Goal: Contribute content: Contribute content

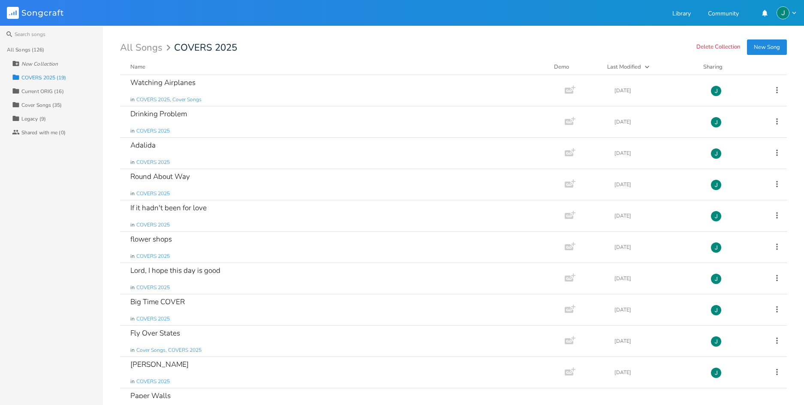
click at [21, 48] on div "All Songs (126)" at bounding box center [26, 49] width 38 height 5
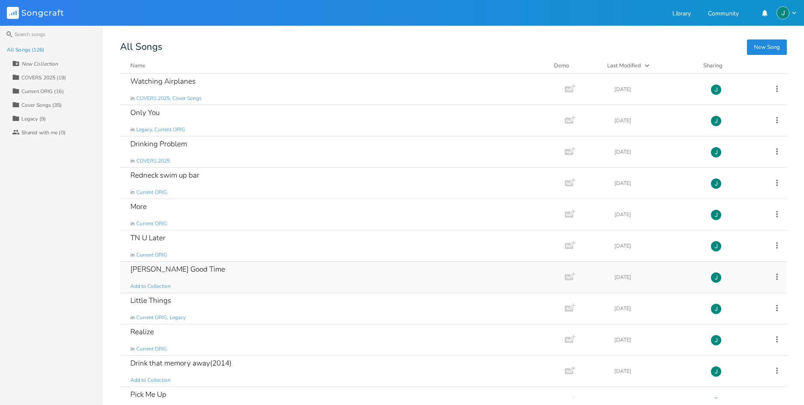
click at [176, 268] on div "[PERSON_NAME] Good Time" at bounding box center [177, 268] width 95 height 7
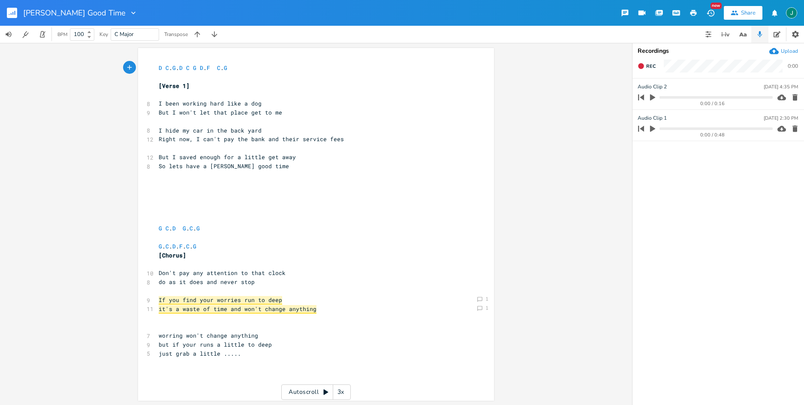
click at [655, 99] on icon "button" at bounding box center [653, 97] width 8 height 8
click at [655, 99] on icon "button" at bounding box center [652, 97] width 5 height 6
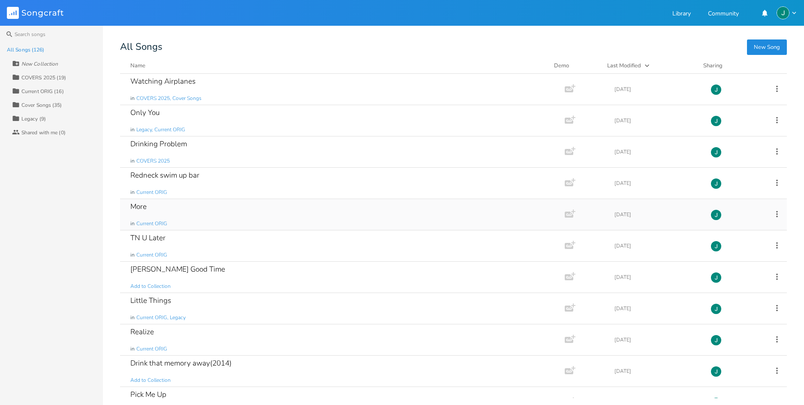
click at [140, 205] on div "More" at bounding box center [138, 206] width 16 height 7
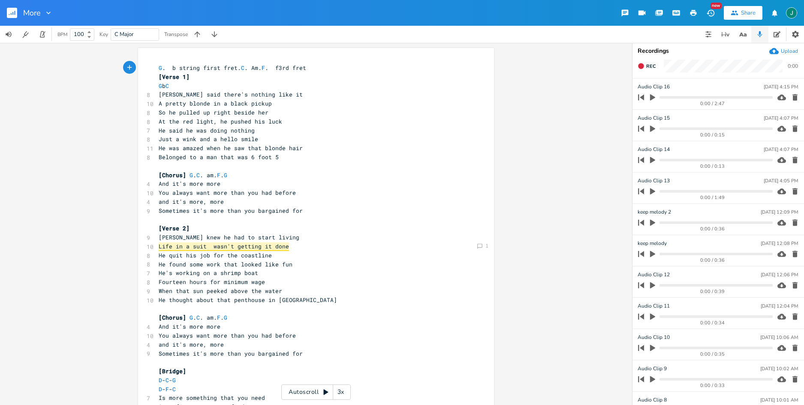
click at [654, 98] on icon "button" at bounding box center [653, 97] width 8 height 8
click at [654, 98] on icon "button" at bounding box center [652, 97] width 5 height 6
click at [662, 97] on progress at bounding box center [716, 97] width 113 height 3
click at [652, 98] on icon "button" at bounding box center [652, 97] width 5 height 6
click at [652, 98] on icon "button" at bounding box center [652, 97] width 7 height 7
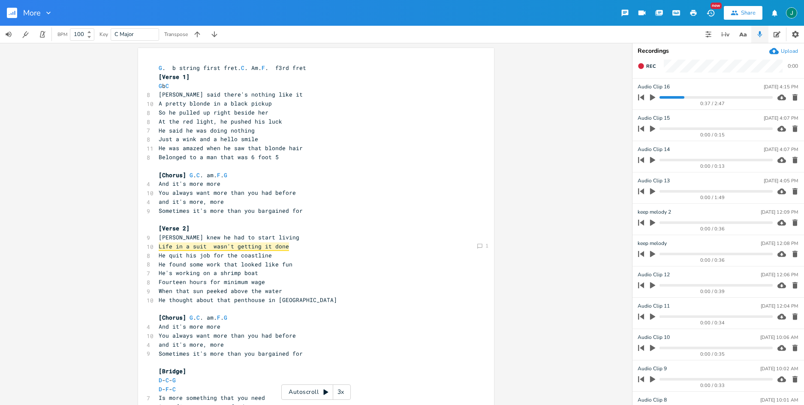
click at [257, 246] on span "Life in a suit wasn't getting it done" at bounding box center [224, 246] width 130 height 9
click at [280, 245] on span "Life in a suit wasn't getting it done" at bounding box center [224, 246] width 130 height 9
click at [335, 231] on pre "[Verse 2]" at bounding box center [312, 228] width 310 height 9
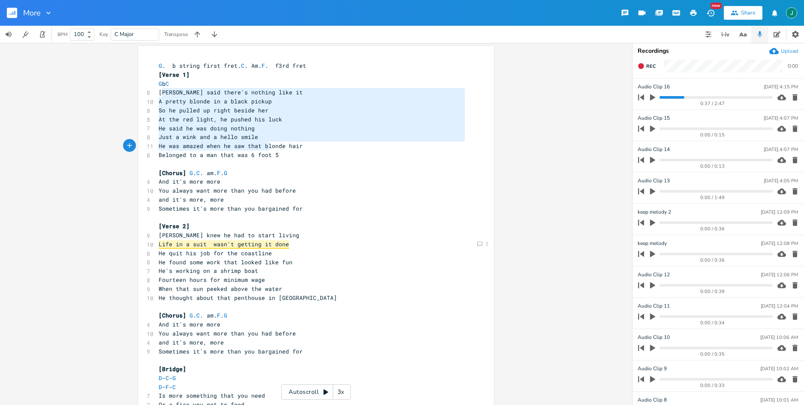
type textarea "[PERSON_NAME] said there's nothing like it A pretty blonde in a black pickup So…"
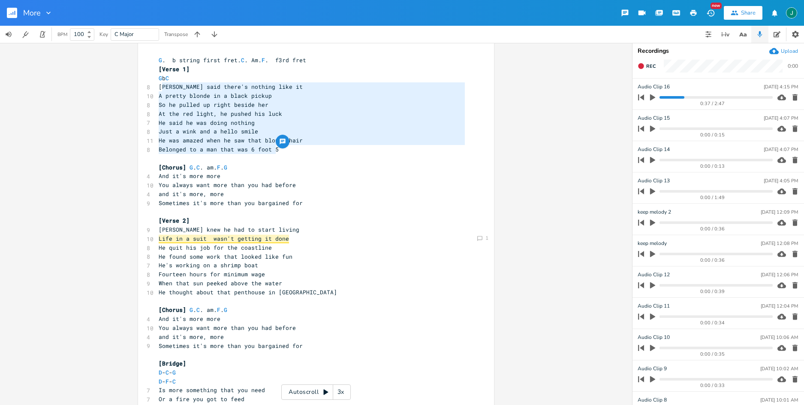
drag, startPoint x: 158, startPoint y: 93, endPoint x: 289, endPoint y: 157, distance: 144.8
click at [289, 157] on div "G . b string first fret. C . Am. F . f3rd fret [Verse 1] G b C 8 [PERSON_NAME] …" at bounding box center [312, 337] width 310 height 562
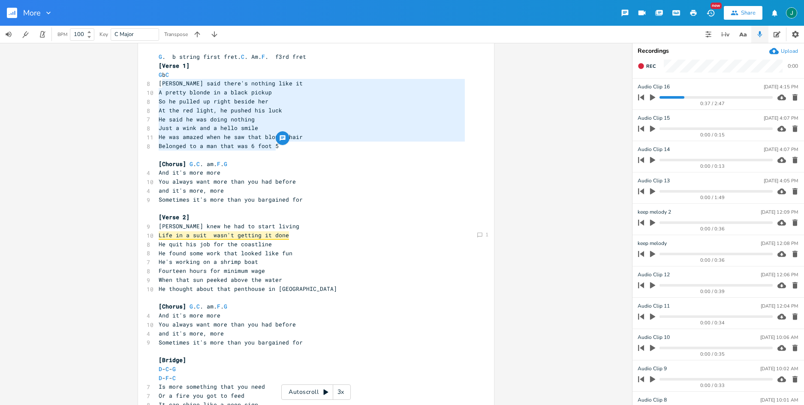
click at [164, 84] on span "[PERSON_NAME] said there's nothing like it" at bounding box center [231, 83] width 144 height 8
type textarea "[PERSON_NAME] said there's nothing like it A pretty blonde in a black pickup So…"
drag, startPoint x: 155, startPoint y: 84, endPoint x: 296, endPoint y: 146, distance: 153.8
click at [296, 146] on div "G . b string first fret. C . Am. F . f3rd fret [Verse 1] G b C 8 [PERSON_NAME] …" at bounding box center [312, 333] width 310 height 562
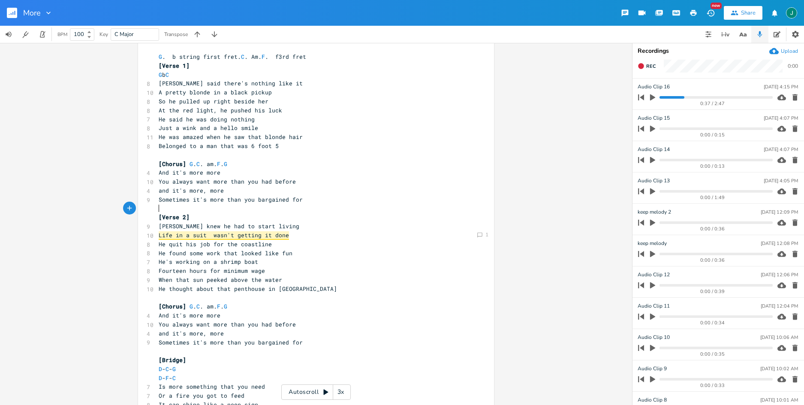
click at [381, 205] on pre "​" at bounding box center [312, 208] width 310 height 9
click at [257, 118] on div "Comment 1 Comment 1 He said he was doing nothing x G . b string first fret. C .…" at bounding box center [316, 331] width 356 height 589
type textarea "As he rolled down his window"
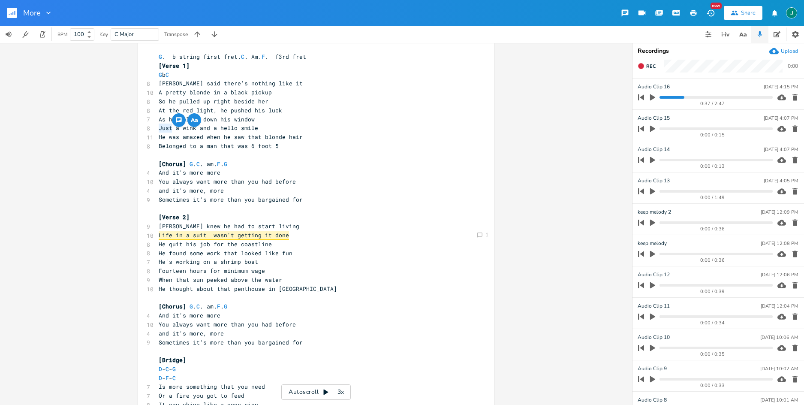
drag, startPoint x: 169, startPoint y: 128, endPoint x: 156, endPoint y: 135, distance: 15.0
click at [159, 127] on span "Just a wink and a hello smile" at bounding box center [209, 128] width 100 height 8
type textarea "with"
click at [663, 96] on div "0:37 / 2:47" at bounding box center [704, 97] width 138 height 14
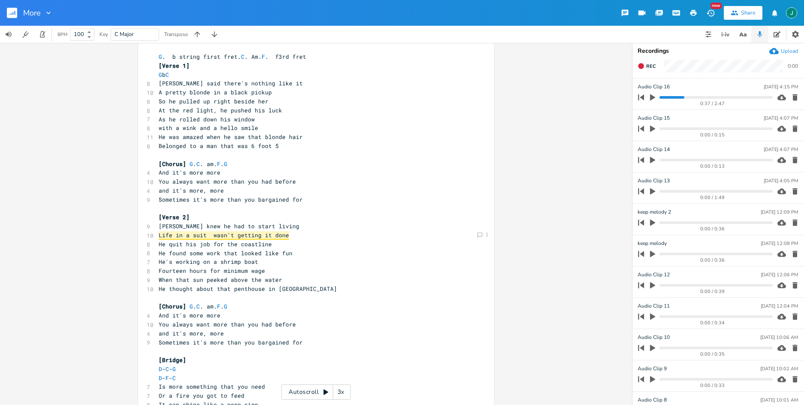
click at [662, 97] on progress at bounding box center [716, 97] width 113 height 3
click at [653, 97] on icon "button" at bounding box center [652, 97] width 5 height 6
click at [653, 97] on icon "button" at bounding box center [652, 97] width 7 height 7
click at [642, 65] on icon "button" at bounding box center [641, 66] width 6 height 6
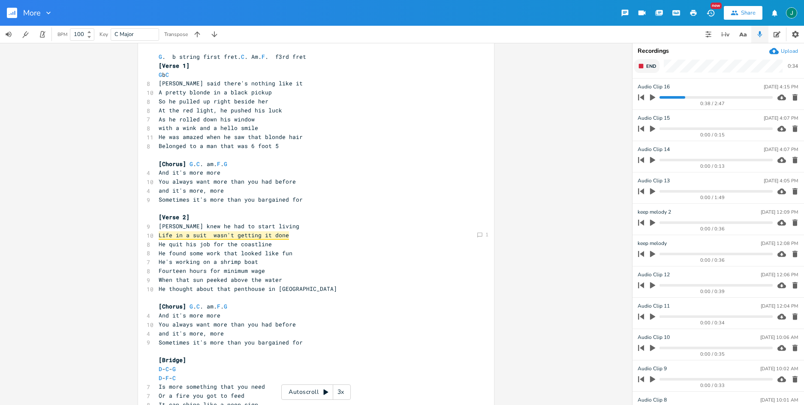
click at [642, 65] on rect "button" at bounding box center [641, 66] width 5 height 5
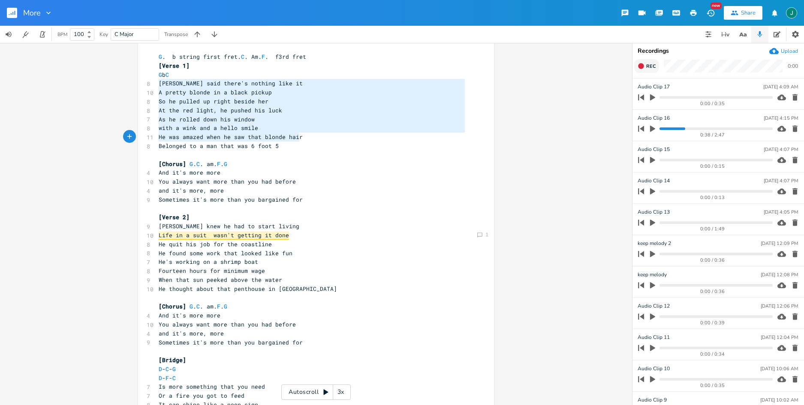
type textarea "[PERSON_NAME] said there's nothing like it A pretty blonde in a black pickup So…"
drag, startPoint x: 157, startPoint y: 84, endPoint x: 315, endPoint y: 143, distance: 169.4
click at [315, 143] on div "G . b string first fret. C . Am. F . f3rd fret [Verse 1] G b C 8 [PERSON_NAME] …" at bounding box center [312, 333] width 310 height 562
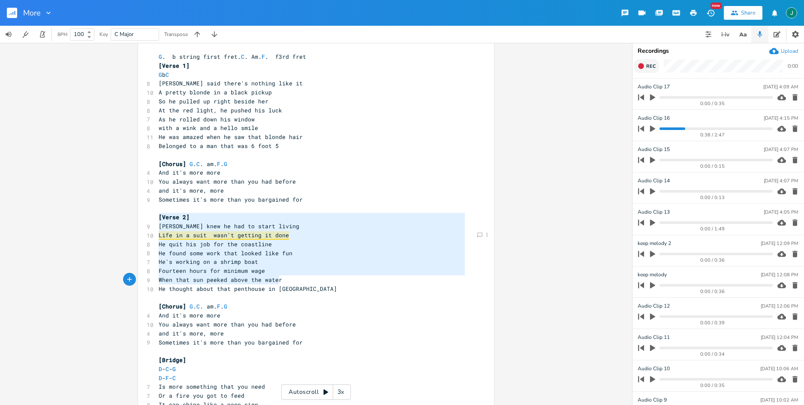
type textarea "[Verse 2] [PERSON_NAME] knew he had to start living Life in a suit wasn't getti…"
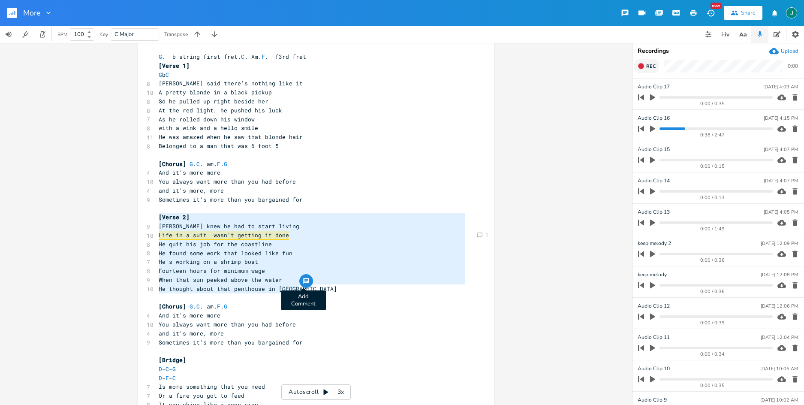
drag, startPoint x: 157, startPoint y: 217, endPoint x: 304, endPoint y: 287, distance: 163.1
click at [304, 287] on div "Comment 1 Comment 1 [Verse 2] [PERSON_NAME] knew he had to start living Life in…" at bounding box center [316, 331] width 356 height 589
click at [259, 237] on span "Life in a suit wasn't getting it done" at bounding box center [224, 235] width 130 height 9
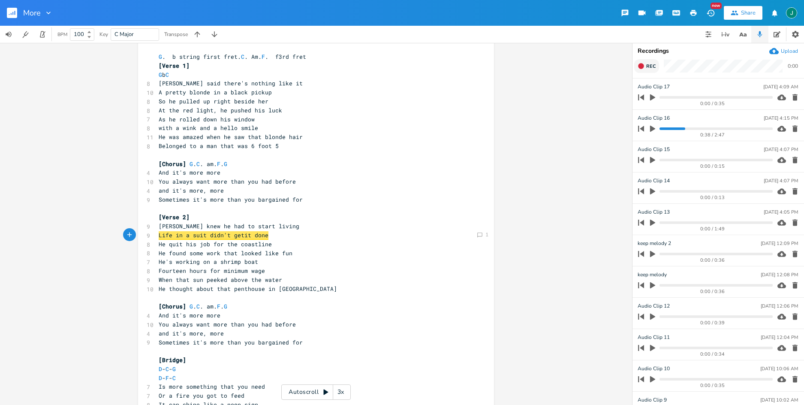
scroll to position [0, 25]
type textarea "didn't get"
click at [217, 272] on span "Fourteen hours for minimum wage" at bounding box center [212, 271] width 106 height 8
type textarea ","
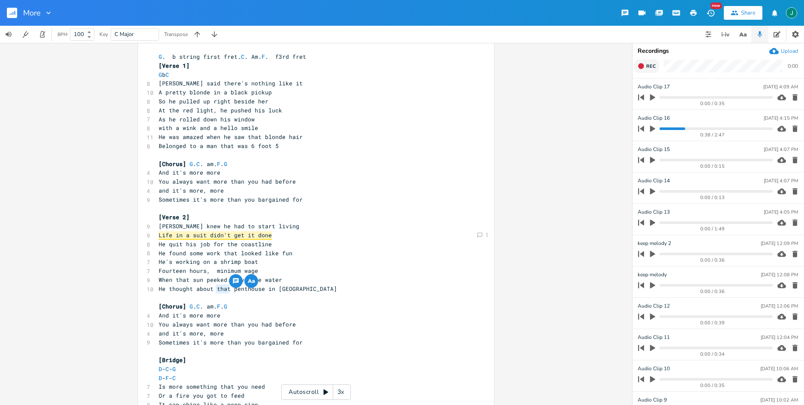
drag, startPoint x: 226, startPoint y: 289, endPoint x: 224, endPoint y: 319, distance: 30.6
click at [213, 289] on span "He thought about that penthouse in [GEOGRAPHIC_DATA]" at bounding box center [248, 289] width 178 height 8
type textarea "his"
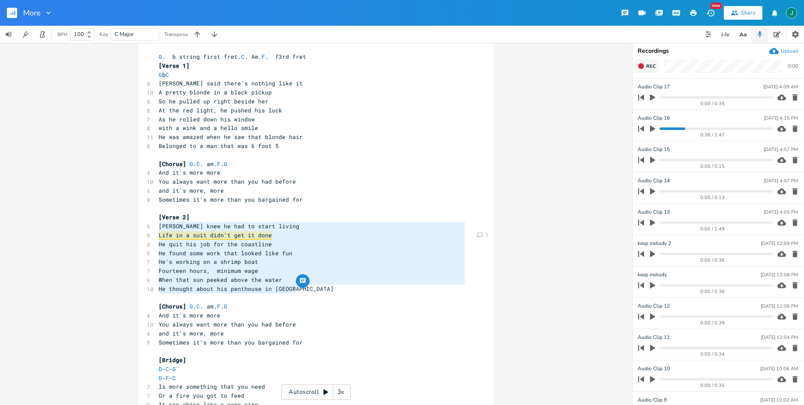
drag, startPoint x: 157, startPoint y: 225, endPoint x: 301, endPoint y: 289, distance: 158.2
click at [301, 289] on div "G . b string first fret. C . Am. F . f3rd fret [Verse 1] G b C 8 [PERSON_NAME] …" at bounding box center [312, 333] width 310 height 562
type textarea "[PERSON_NAME] knew he had to start living Life in a suit didn't get it done He …"
click at [642, 66] on icon "button" at bounding box center [641, 66] width 6 height 6
click at [642, 66] on rect "button" at bounding box center [641, 66] width 5 height 5
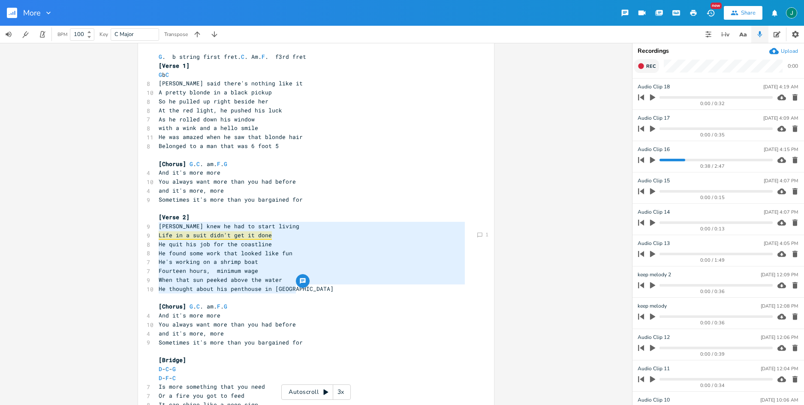
click at [642, 66] on icon "button" at bounding box center [641, 66] width 6 height 6
click at [642, 66] on rect "button" at bounding box center [641, 66] width 5 height 5
click at [642, 66] on icon "button" at bounding box center [641, 66] width 6 height 6
click at [641, 66] on rect "button" at bounding box center [641, 66] width 5 height 5
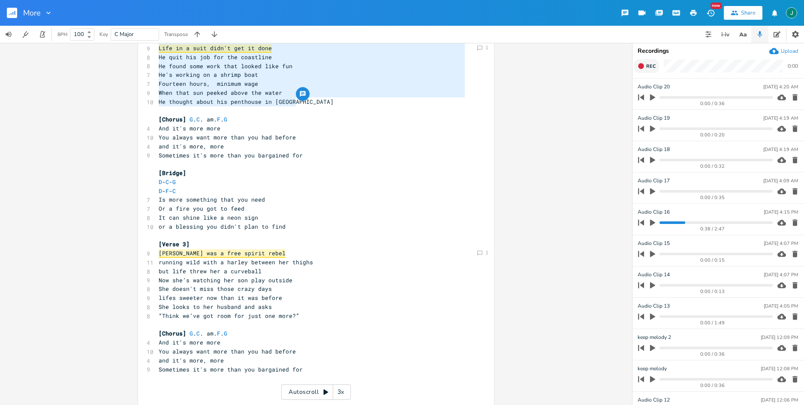
scroll to position [238, 0]
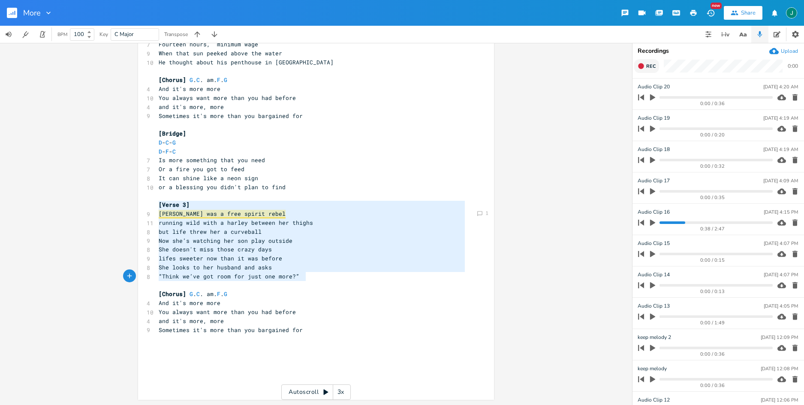
type textarea "[Verse 3] [PERSON_NAME] was a free spirit rebel running wild with a harley betw…"
drag, startPoint x: 155, startPoint y: 205, endPoint x: 332, endPoint y: 286, distance: 194.1
click at [332, 286] on div "G . b string first fret. C . Am. F . f3rd fret [Verse 1] G b C 8 [PERSON_NAME] …" at bounding box center [312, 107] width 310 height 562
click at [655, 128] on icon "button" at bounding box center [653, 129] width 8 height 8
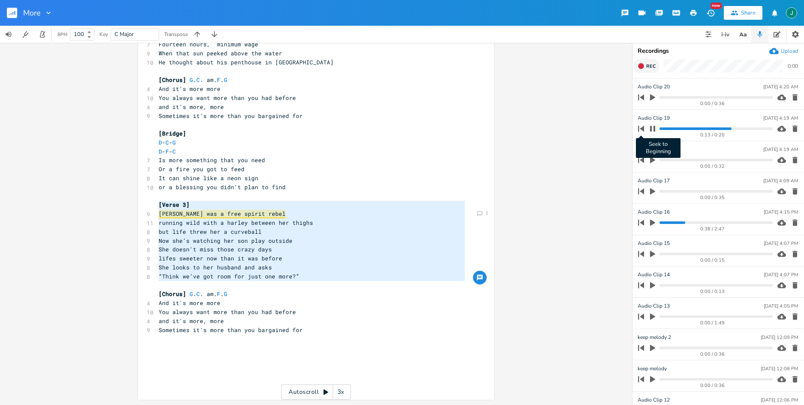
click at [640, 128] on icon "button" at bounding box center [641, 129] width 12 height 12
click at [653, 129] on icon "button" at bounding box center [652, 128] width 7 height 7
click at [653, 98] on icon "button" at bounding box center [652, 97] width 5 height 6
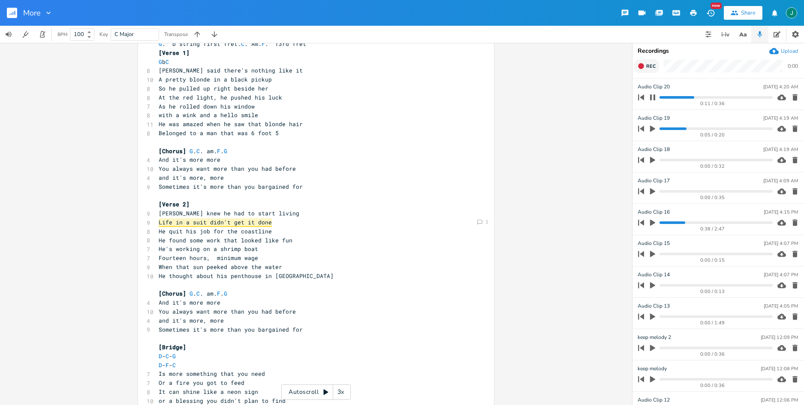
scroll to position [22, 0]
click at [653, 97] on icon "button" at bounding box center [652, 97] width 7 height 7
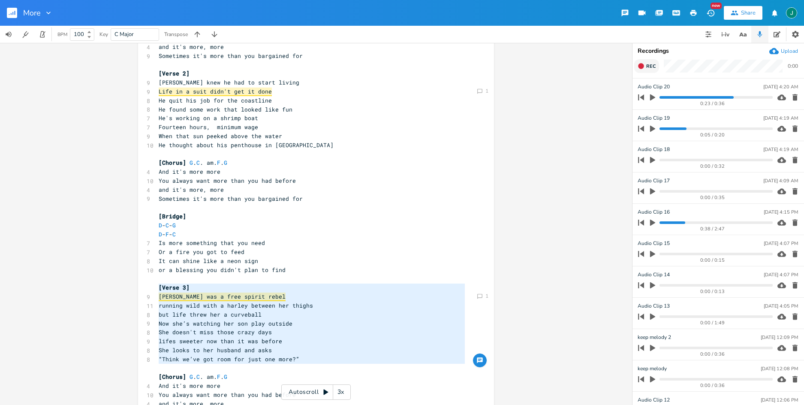
scroll to position [165, 0]
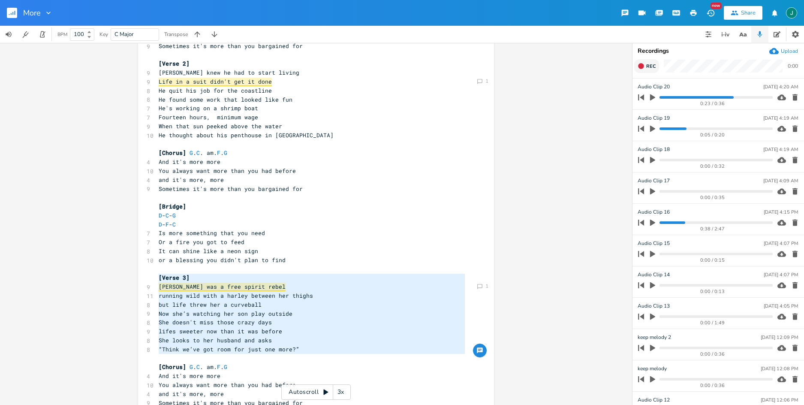
click at [174, 317] on span "Now she’s watching her son play outside" at bounding box center [226, 314] width 134 height 8
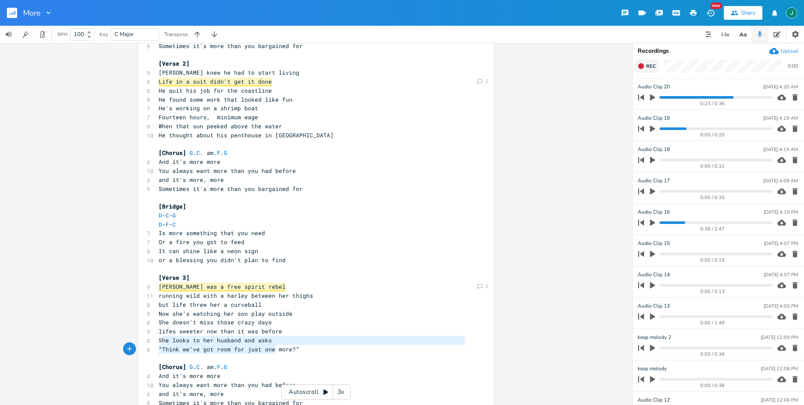
type textarea "She looks to her husband and asks"
drag, startPoint x: 160, startPoint y: 341, endPoint x: 282, endPoint y: 341, distance: 121.8
click at [282, 342] on pre "She looks to her husband and asks" at bounding box center [312, 340] width 310 height 9
click at [238, 279] on pre "[Verse 3]" at bounding box center [312, 277] width 310 height 9
drag, startPoint x: 159, startPoint y: 338, endPoint x: 272, endPoint y: 341, distance: 113.7
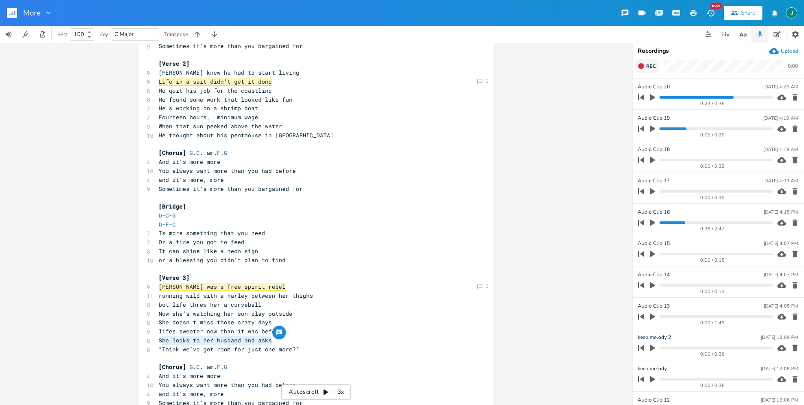
click at [272, 341] on pre "She looks to her husband and asks" at bounding box center [312, 340] width 310 height 9
type textarea "She smiles and looks too her husband"
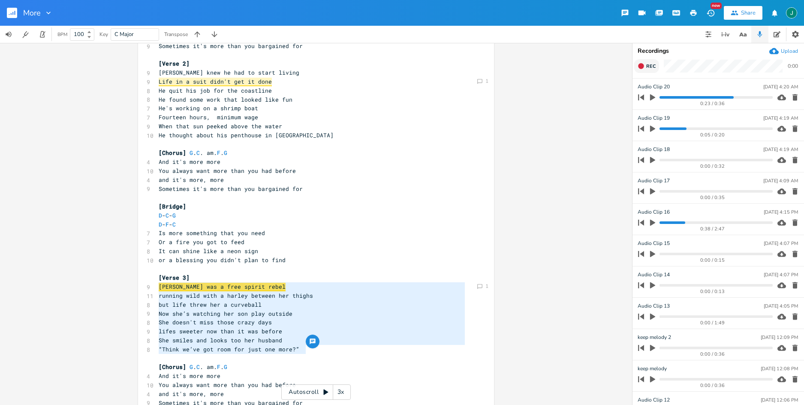
drag, startPoint x: 156, startPoint y: 287, endPoint x: 347, endPoint y: 347, distance: 200.2
type textarea "[PERSON_NAME] was a free spirit rebel running wild with a harley between her th…"
drag, startPoint x: 239, startPoint y: 341, endPoint x: 234, endPoint y: 353, distance: 12.3
click at [239, 341] on span "She smiles and looks too her husband" at bounding box center [221, 340] width 124 height 8
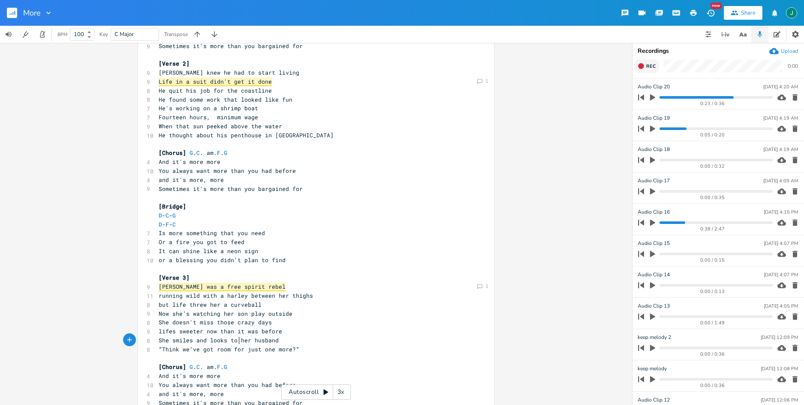
click at [170, 331] on span "lifes sweeter now than it was before" at bounding box center [221, 331] width 124 height 8
type textarea "'"
type textarea "it was"
drag, startPoint x: 258, startPoint y: 332, endPoint x: 254, endPoint y: 347, distance: 15.0
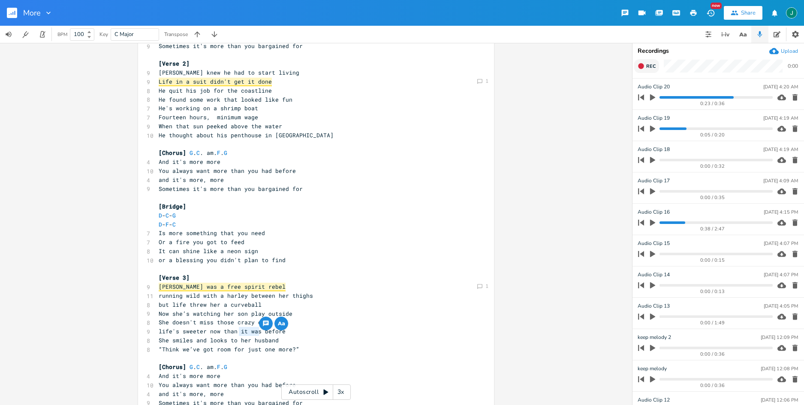
click at [237, 331] on span "life's sweeter now than it was before" at bounding box center [222, 331] width 127 height 8
drag, startPoint x: 155, startPoint y: 304, endPoint x: 288, endPoint y: 308, distance: 133.4
click at [288, 308] on pre "but life threw her a curveball" at bounding box center [312, 304] width 310 height 9
type textarea "The she saw two pink [PERSON_NAME]"
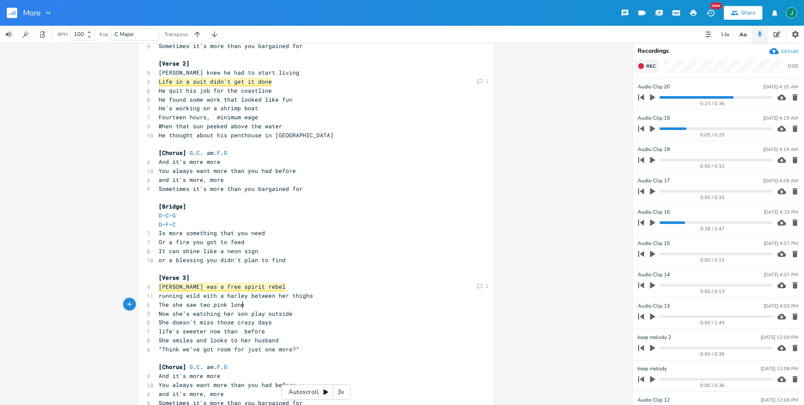
scroll to position [0, 71]
type textarea "[PERSON_NAME]"
click at [159, 286] on span "[PERSON_NAME] was a free spirit rebel" at bounding box center [222, 287] width 127 height 9
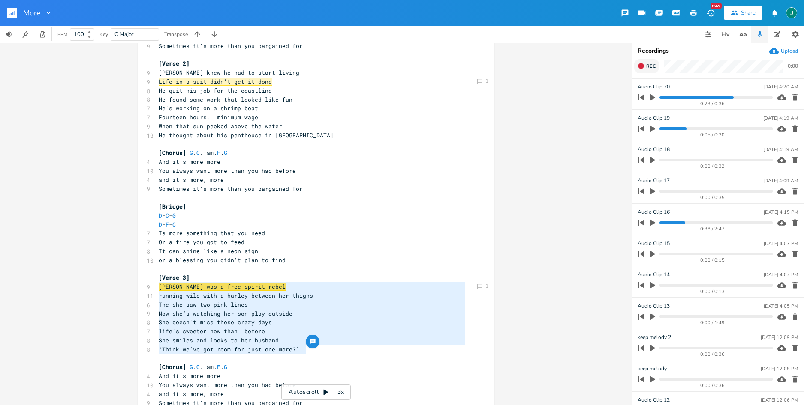
drag, startPoint x: 157, startPoint y: 287, endPoint x: 306, endPoint y: 348, distance: 161.2
click at [306, 348] on div "G . b string first fret. C . Am. F . f3rd fret [Verse 1] G b C 8 [PERSON_NAME] …" at bounding box center [312, 180] width 310 height 562
type textarea "[PERSON_NAME] was a free spirit rebel running wild with a harley between her th…"
click at [249, 304] on pre "The she saw two pink lines" at bounding box center [312, 304] width 310 height 9
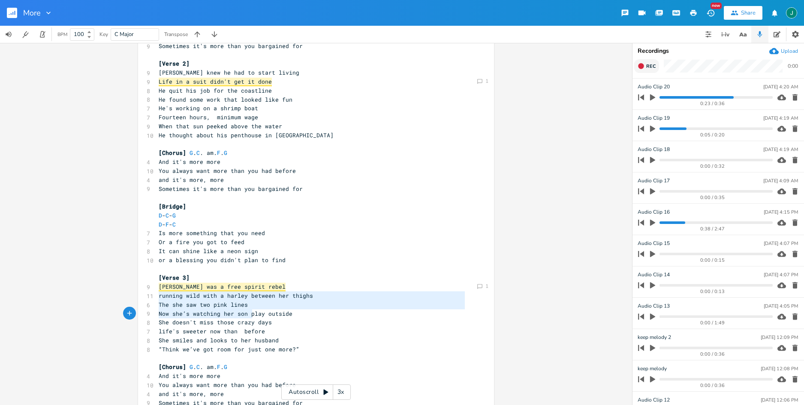
type textarea "running wild with a harley between her thighs The she saw two pink lines"
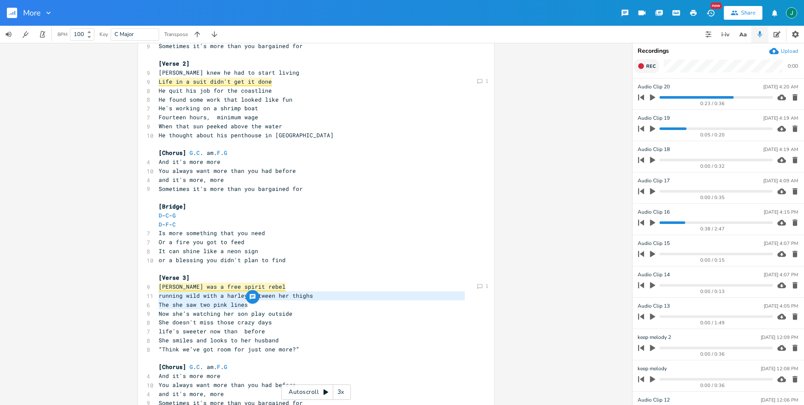
drag, startPoint x: 158, startPoint y: 296, endPoint x: 250, endPoint y: 306, distance: 92.4
click at [250, 306] on div "G . b string first fret. C . Am. F . f3rd fret [Verse 1] G b C 8 [PERSON_NAME] …" at bounding box center [312, 180] width 310 height 562
click at [211, 303] on span "The she saw two pink lines" at bounding box center [203, 305] width 89 height 8
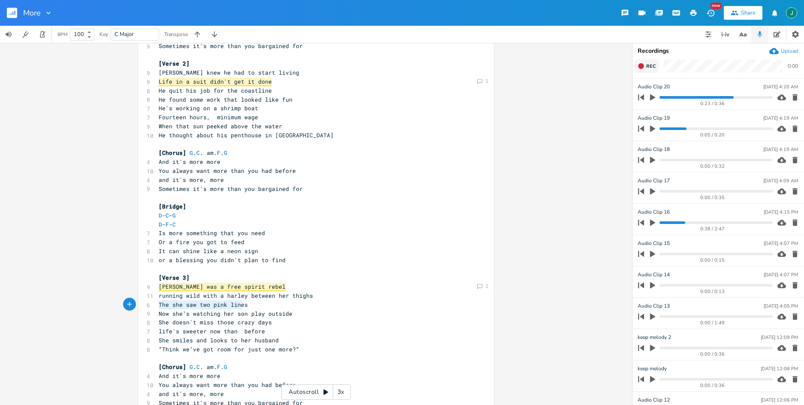
type textarea "The she saw two pink lines"
drag, startPoint x: 156, startPoint y: 306, endPoint x: 246, endPoint y: 306, distance: 90.1
click at [246, 306] on pre "The she saw two pink lines" at bounding box center [312, 304] width 310 height 9
click at [676, 97] on progress at bounding box center [716, 97] width 113 height 3
click at [652, 97] on icon "button" at bounding box center [652, 97] width 5 height 6
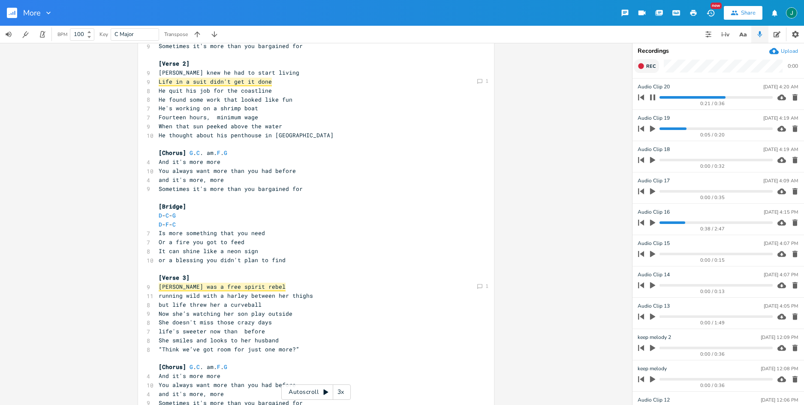
click at [652, 97] on icon "button" at bounding box center [652, 97] width 7 height 7
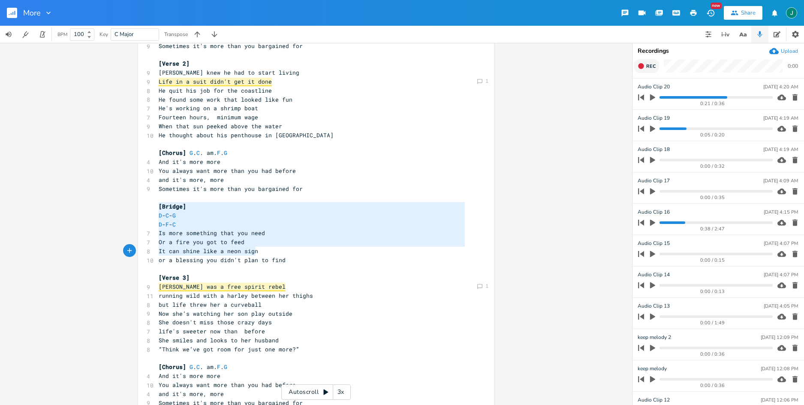
type textarea "[Bridge] D - C - G D - F - C Is more something that you need Or a fire you got …"
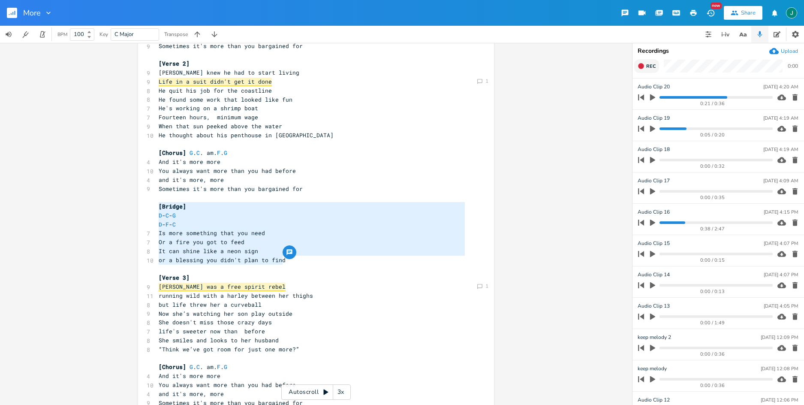
drag, startPoint x: 155, startPoint y: 207, endPoint x: 291, endPoint y: 259, distance: 145.8
click at [291, 259] on div "G . b string first fret. C . Am. F . f3rd fret [Verse 1] G b C 8 [PERSON_NAME] …" at bounding box center [312, 180] width 310 height 562
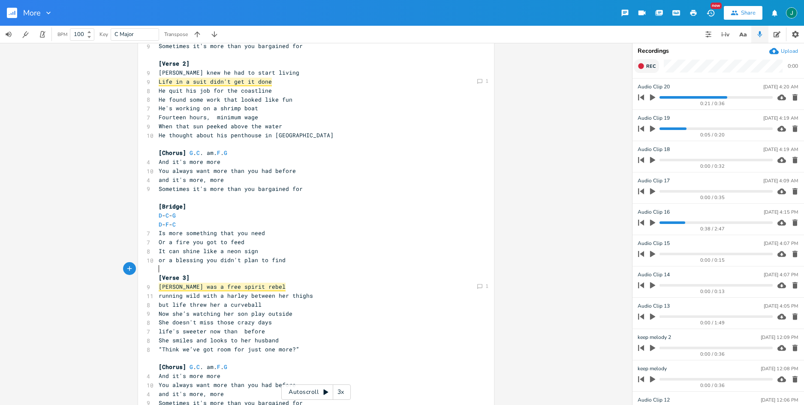
click at [225, 268] on pre "​" at bounding box center [312, 269] width 310 height 9
drag, startPoint x: 202, startPoint y: 243, endPoint x: 213, endPoint y: 243, distance: 10.7
click at [213, 243] on span "Or a fire you got to feed" at bounding box center [202, 242] width 86 height 8
type textarea "have"
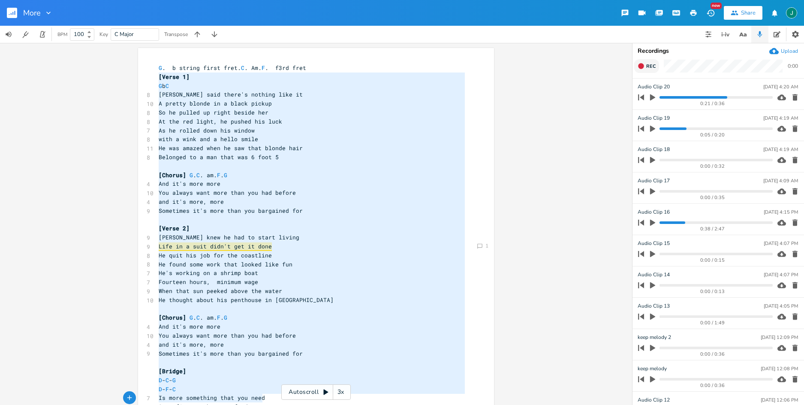
scroll to position [224, 0]
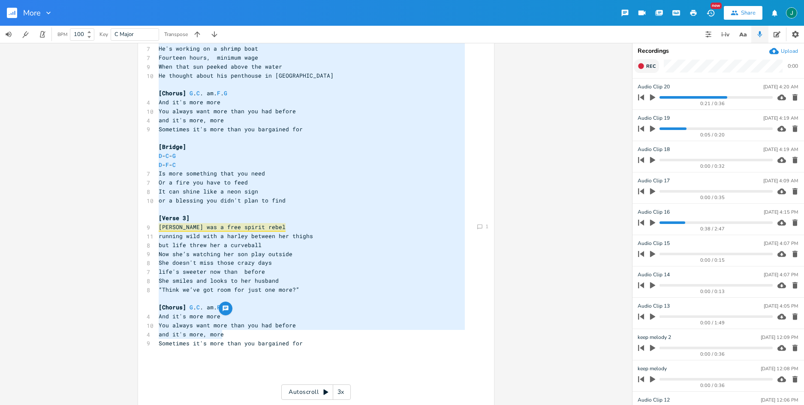
type textarea "[Verse 1] G b C [PERSON_NAME] said there's nothing like it A pretty blonde in a…"
drag, startPoint x: 156, startPoint y: 76, endPoint x: 371, endPoint y: 344, distance: 343.2
click at [371, 344] on div "G . b string first fret. C . Am. F . f3rd fret [Verse 1] G b C 8 [PERSON_NAME] …" at bounding box center [312, 120] width 310 height 562
click at [238, 272] on span "life's sweeter now than before" at bounding box center [212, 271] width 106 height 8
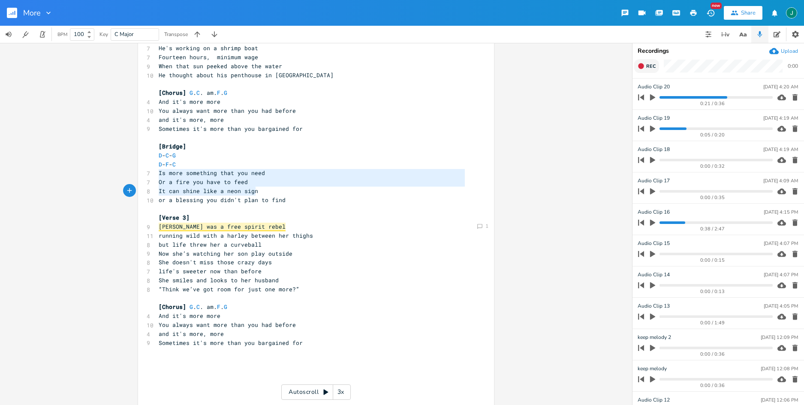
type textarea "Is more something that you need Or a fire you have to feed It can shine like a …"
drag, startPoint x: 156, startPoint y: 172, endPoint x: 303, endPoint y: 199, distance: 149.1
click at [303, 199] on div "G . b string first fret. C . Am. F . f3rd fret [Verse 1] G b C 8 [PERSON_NAME] …" at bounding box center [312, 120] width 310 height 562
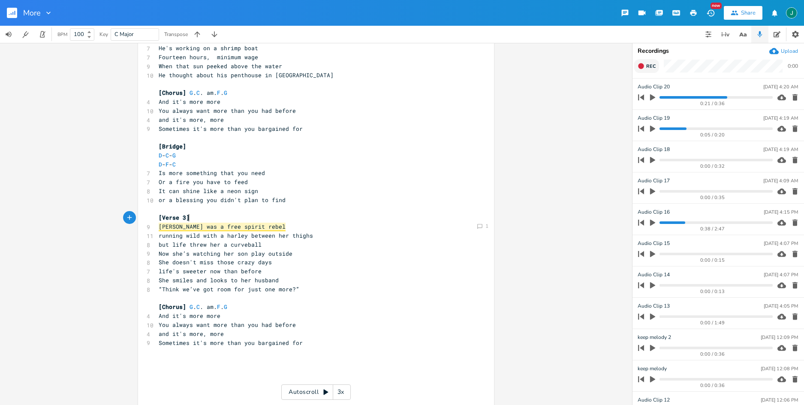
click at [323, 220] on pre "[Verse 3]" at bounding box center [312, 217] width 310 height 9
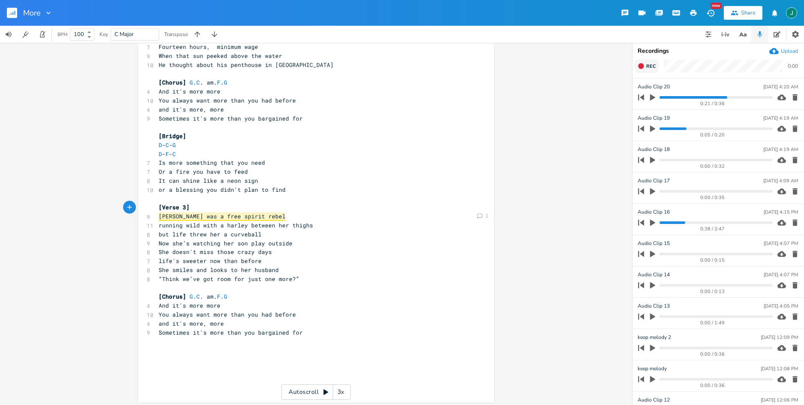
scroll to position [238, 0]
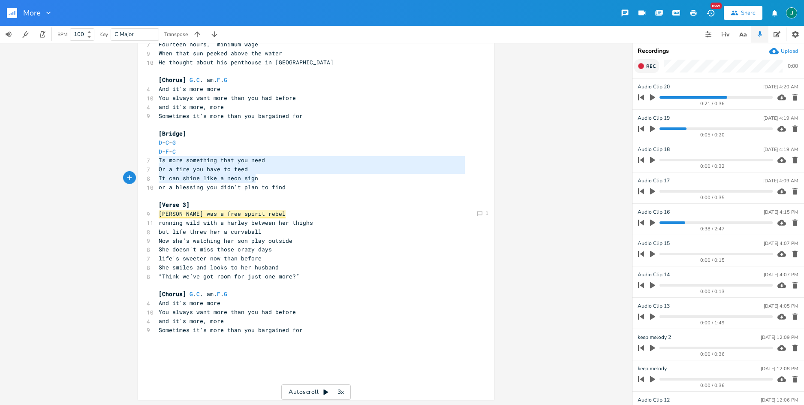
type textarea "Is more something that you need Or a fire you have to feed It can shine like a …"
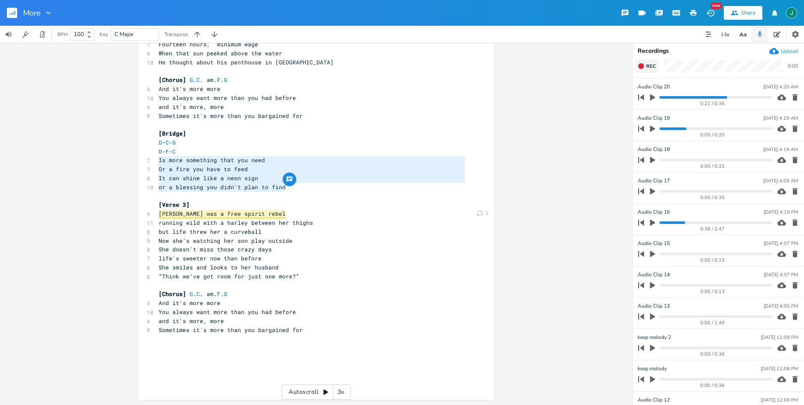
drag, startPoint x: 157, startPoint y: 162, endPoint x: 306, endPoint y: 186, distance: 151.2
click at [306, 186] on div "G . b string first fret. C . Am. F . f3rd fret [Verse 1] G b C 8 [PERSON_NAME] …" at bounding box center [312, 107] width 310 height 562
click at [260, 178] on pre "It can shine like a neon sign" at bounding box center [312, 178] width 310 height 9
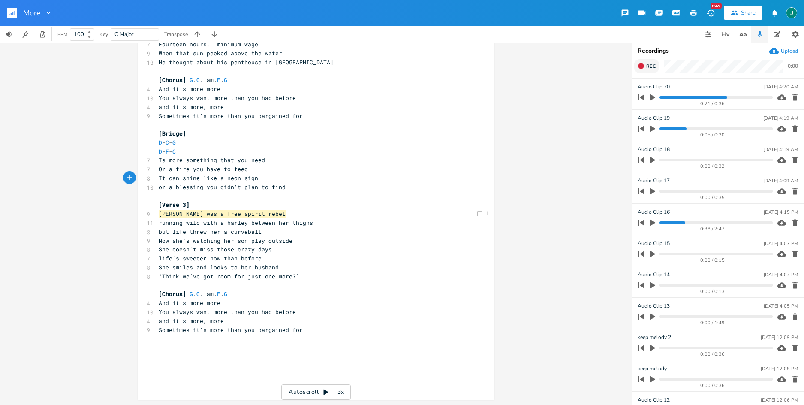
click at [166, 179] on span "It can shine like a neon sign" at bounding box center [209, 178] width 100 height 8
type textarea "[PERSON_NAME] like a neon sign"
drag, startPoint x: 181, startPoint y: 180, endPoint x: 256, endPoint y: 180, distance: 74.2
click at [256, 180] on pre "It can shine like a neon sign" at bounding box center [312, 178] width 310 height 9
type textarea "call you"
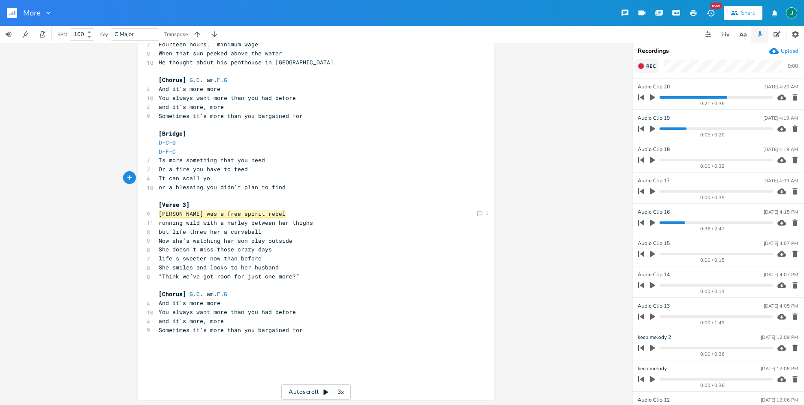
scroll to position [0, 19]
type textarea "call you liw a siren on the night"
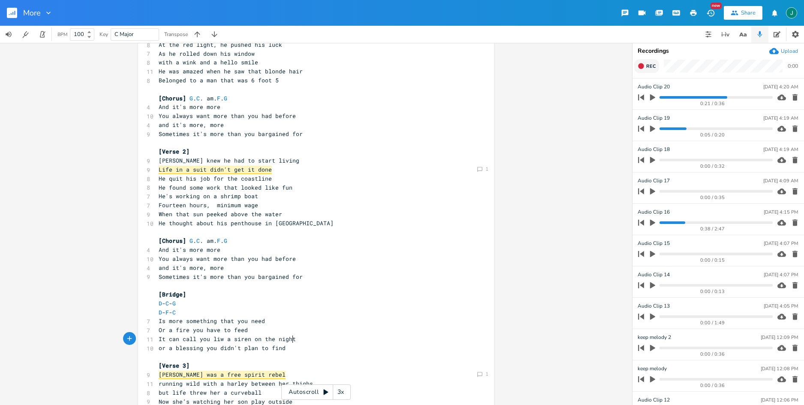
scroll to position [105, 0]
